Goal: Find specific page/section: Find specific page/section

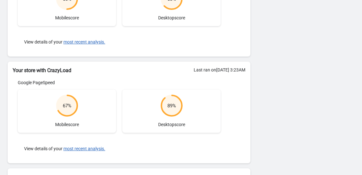
scroll to position [154, 0]
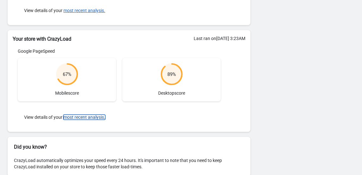
click at [87, 118] on button "most recent analysis." at bounding box center [84, 116] width 42 height 5
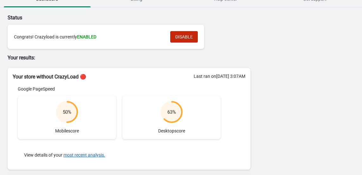
scroll to position [0, 0]
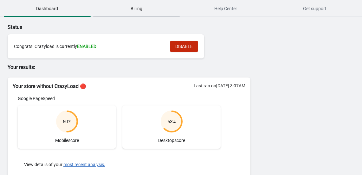
click at [149, 5] on span "Billing" at bounding box center [136, 8] width 87 height 11
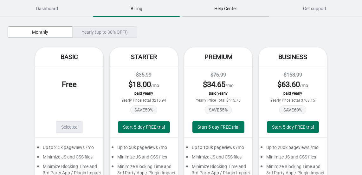
click at [212, 8] on span "Help Center" at bounding box center [225, 8] width 87 height 11
